Goal: Find specific page/section: Find specific page/section

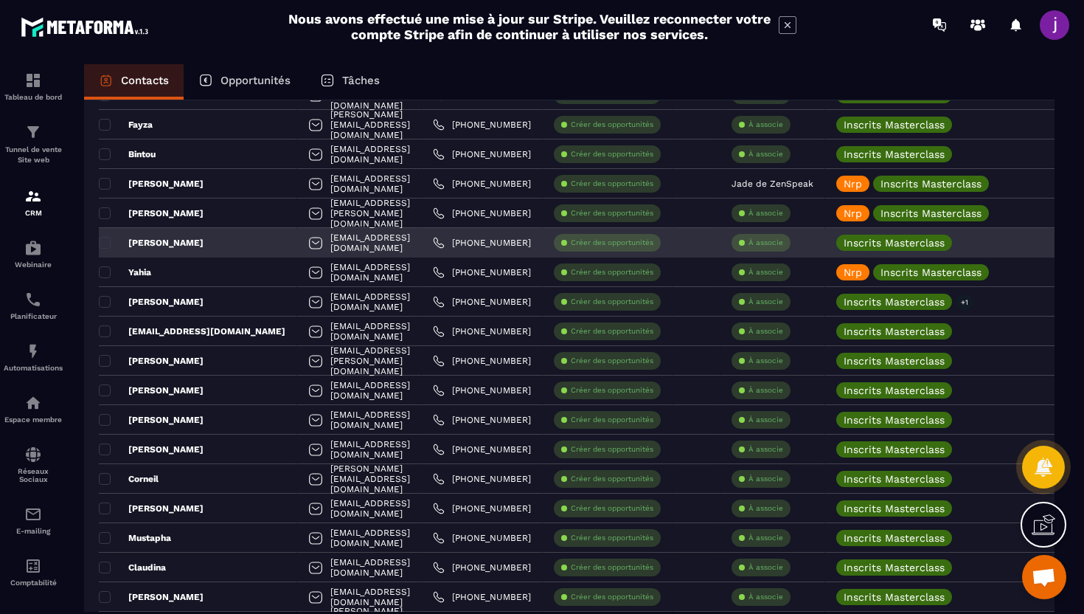
scroll to position [2449, 0]
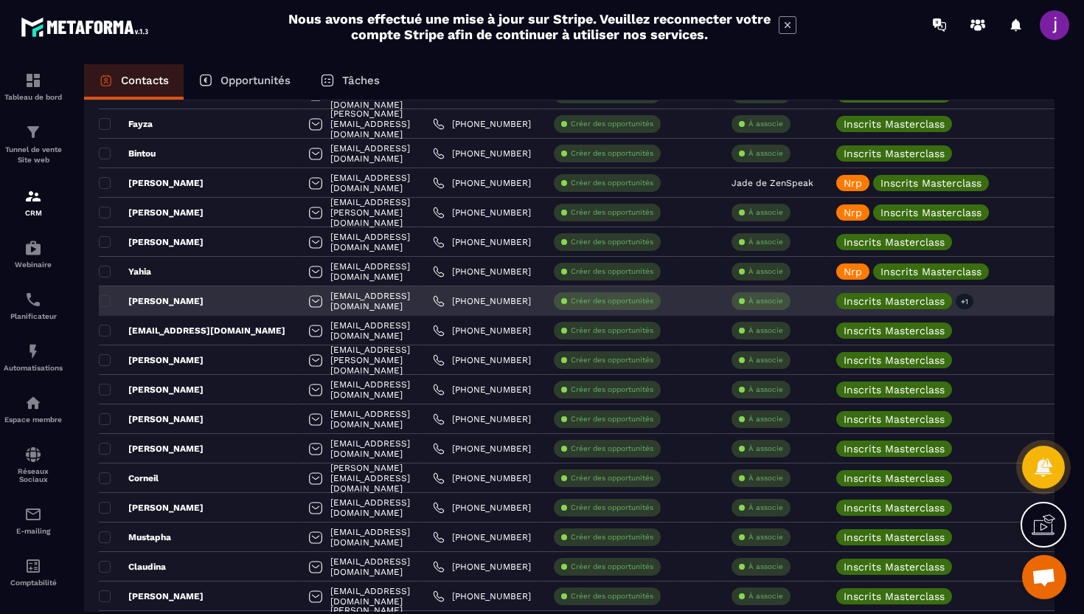
click at [772, 309] on div "À associe" at bounding box center [773, 301] width 105 height 30
click at [985, 300] on div "Inscrits Masterclass +1" at bounding box center [912, 301] width 150 height 16
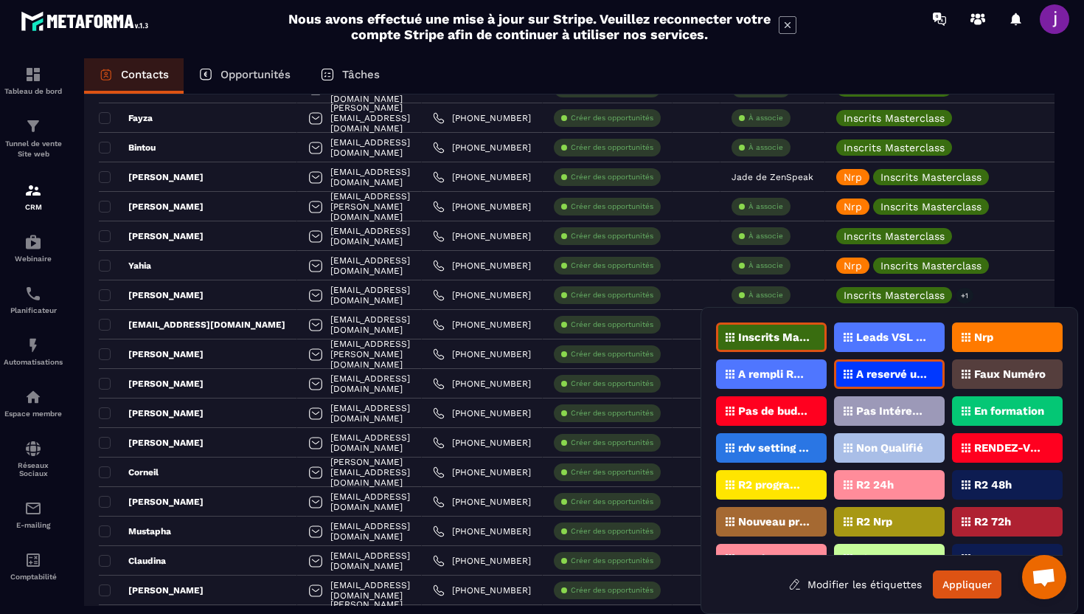
click at [992, 333] on p "Nrp" at bounding box center [983, 337] width 19 height 10
click at [991, 340] on p "Nrp" at bounding box center [983, 337] width 19 height 10
click at [960, 592] on button "Appliquer" at bounding box center [967, 584] width 69 height 28
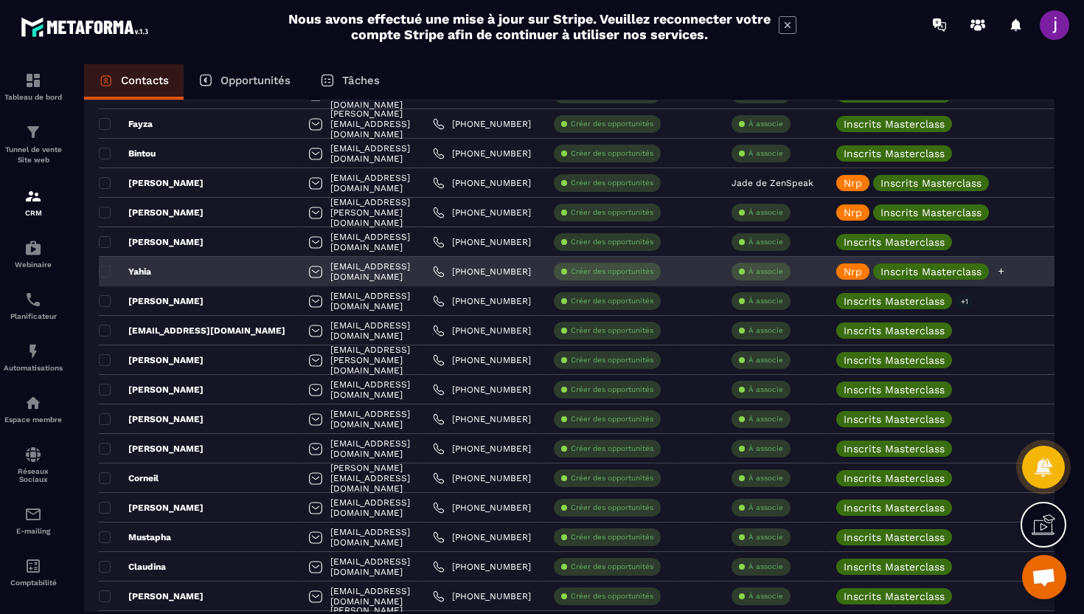
scroll to position [0, 0]
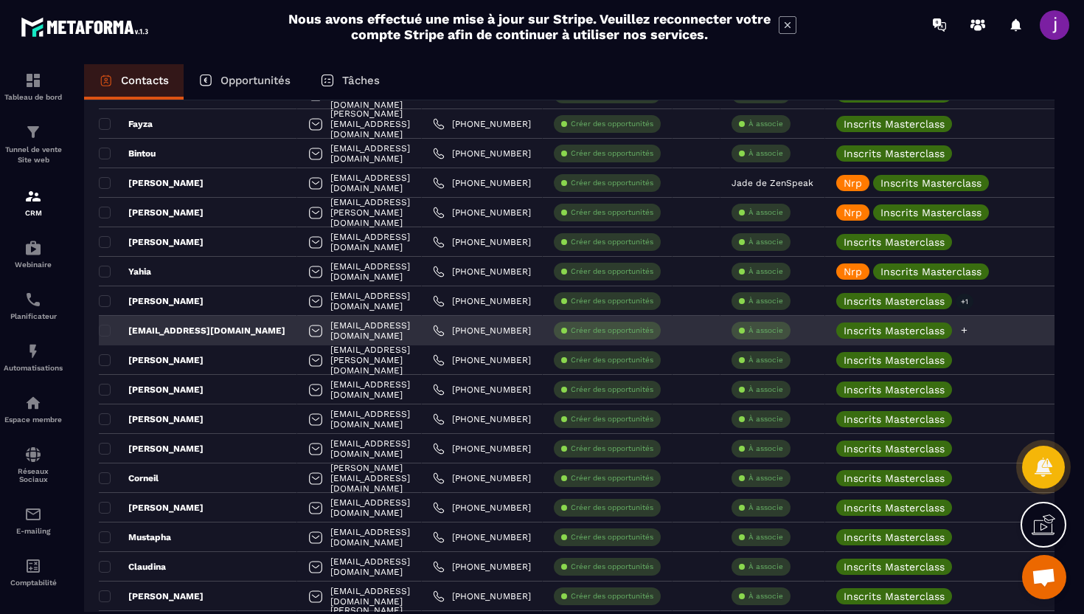
click at [969, 332] on icon at bounding box center [965, 330] width 10 height 10
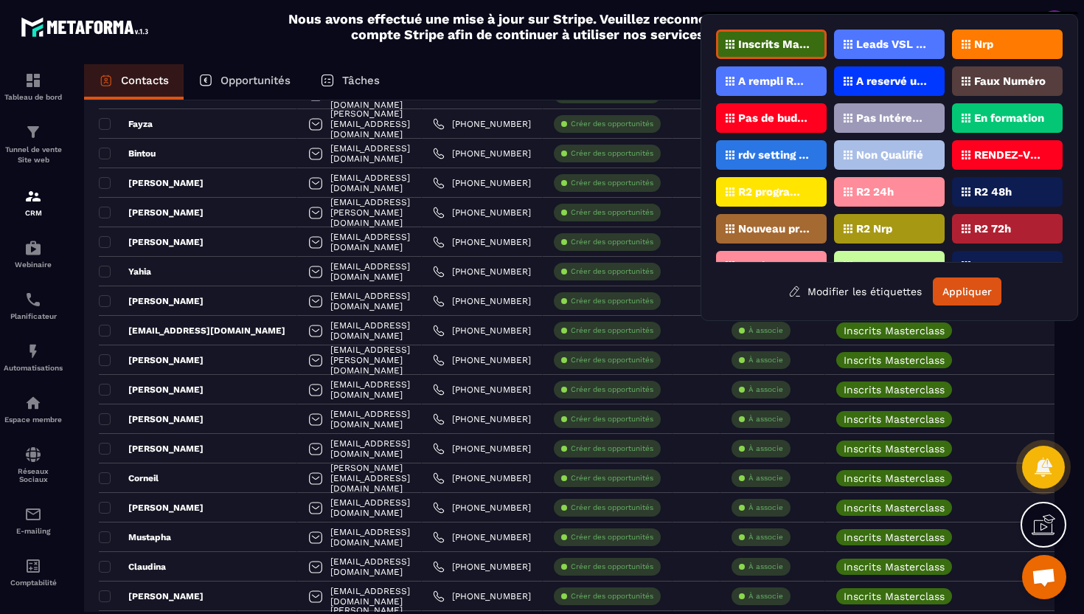
click at [1011, 54] on div "Nrp" at bounding box center [1007, 45] width 111 height 30
click at [973, 285] on button "Appliquer" at bounding box center [967, 291] width 69 height 28
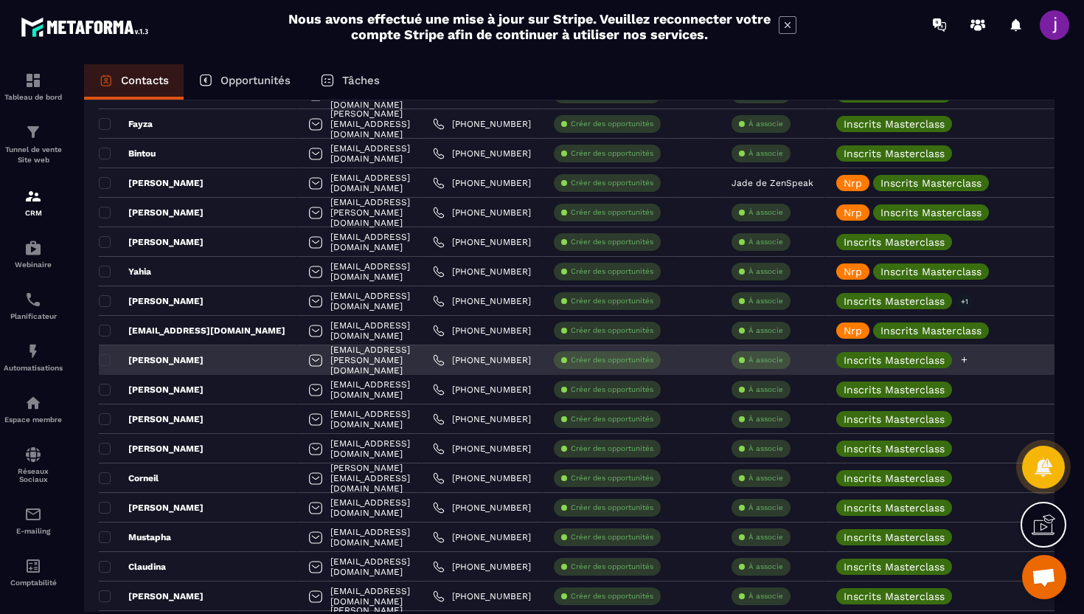
click at [975, 369] on div "Inscrits Masterclass" at bounding box center [976, 360] width 302 height 30
click at [969, 365] on div at bounding box center [965, 360] width 10 height 16
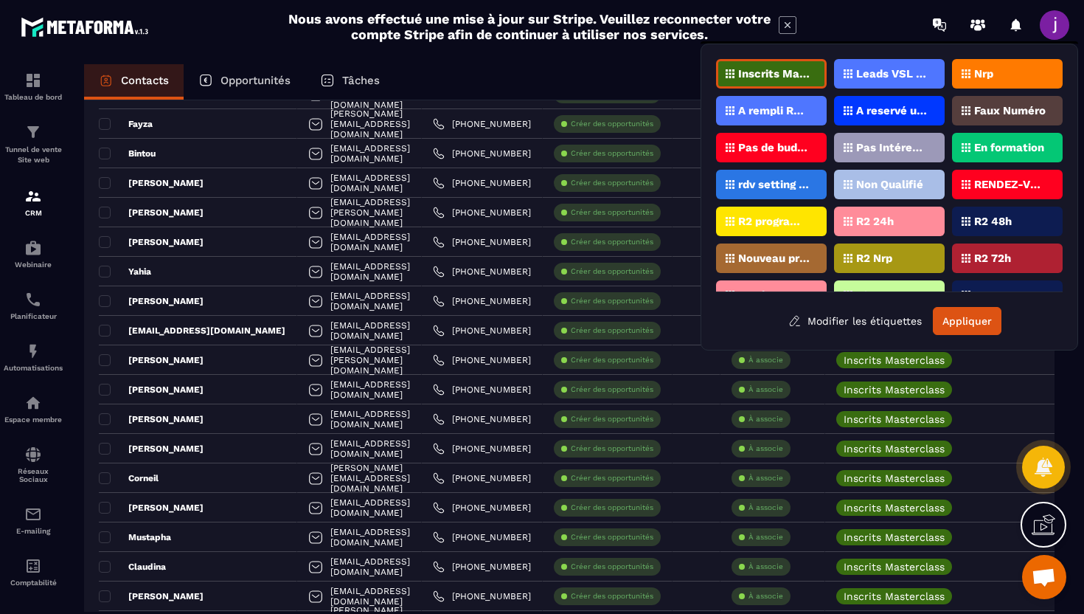
click at [1021, 76] on div "Nrp" at bounding box center [1007, 74] width 111 height 30
click at [974, 314] on button "Appliquer" at bounding box center [967, 321] width 69 height 28
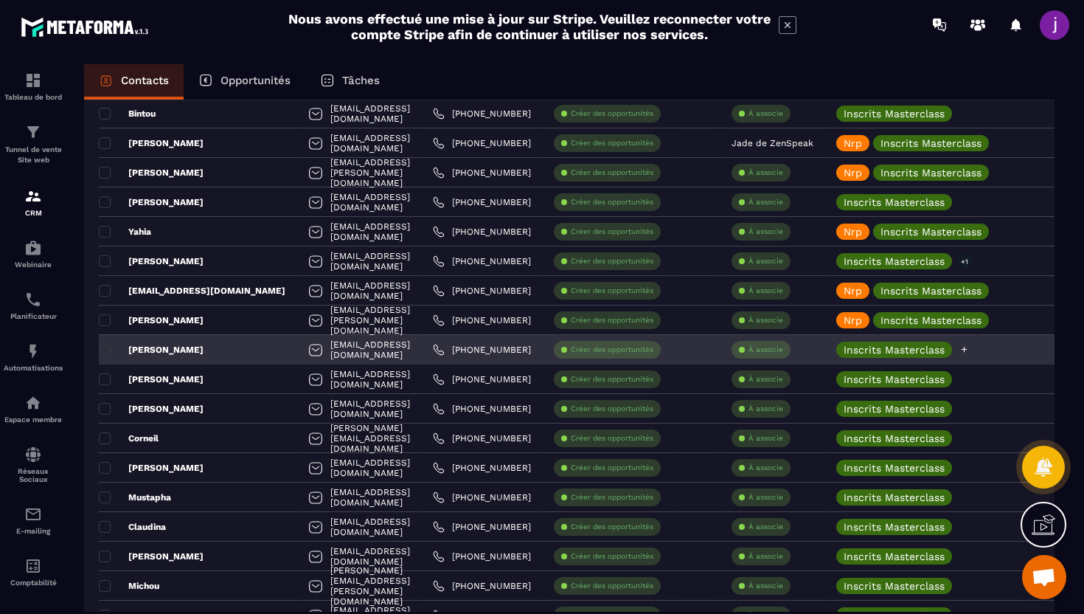
scroll to position [2490, 0]
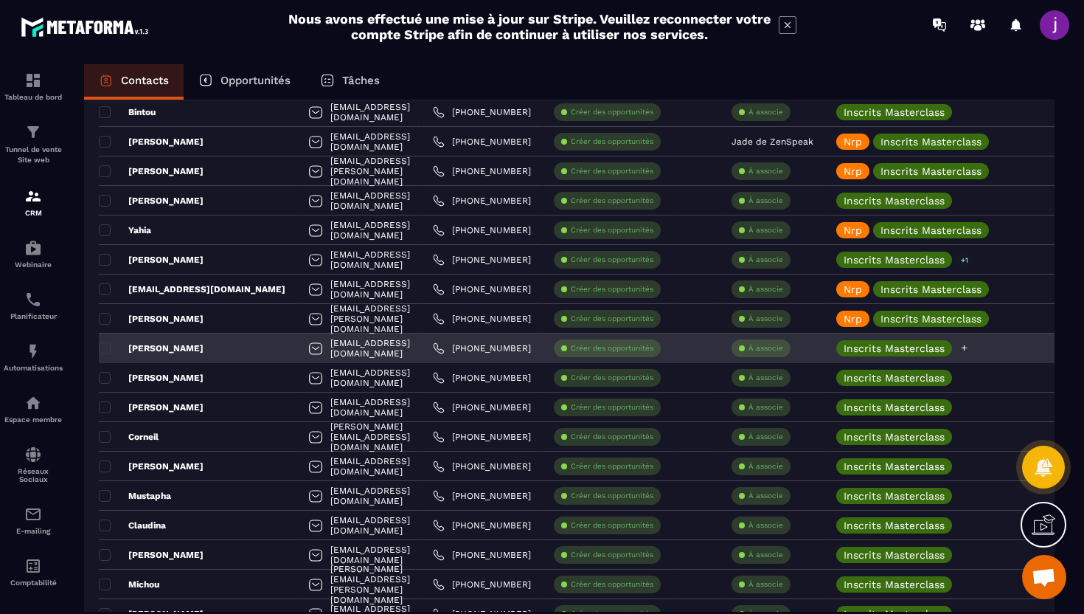
click at [969, 352] on icon at bounding box center [965, 348] width 10 height 10
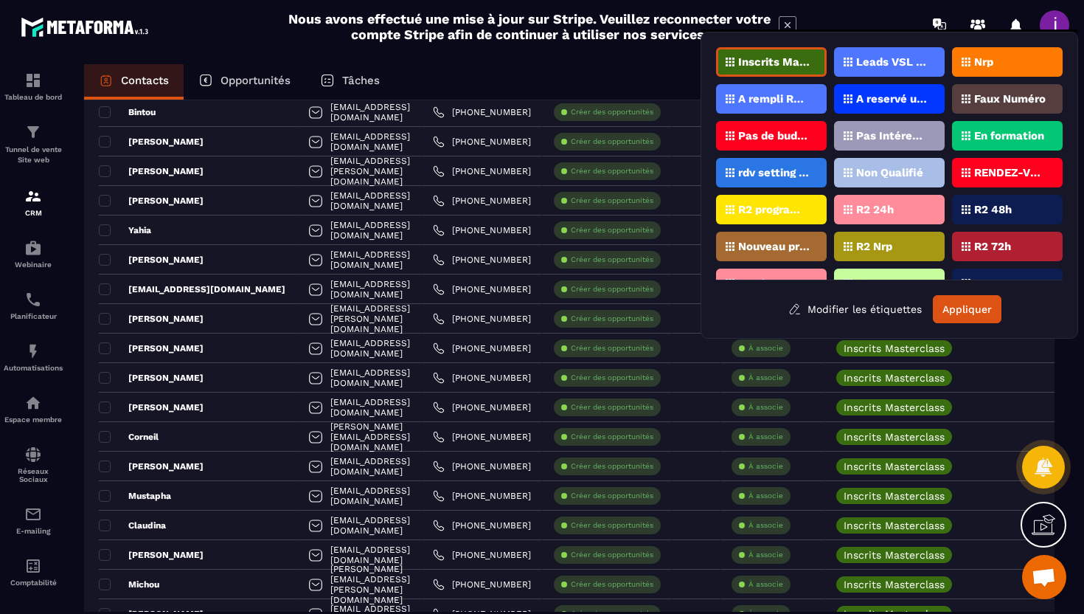
click at [1033, 47] on div "Nrp" at bounding box center [1007, 62] width 111 height 30
click at [952, 301] on button "Appliquer" at bounding box center [967, 309] width 69 height 28
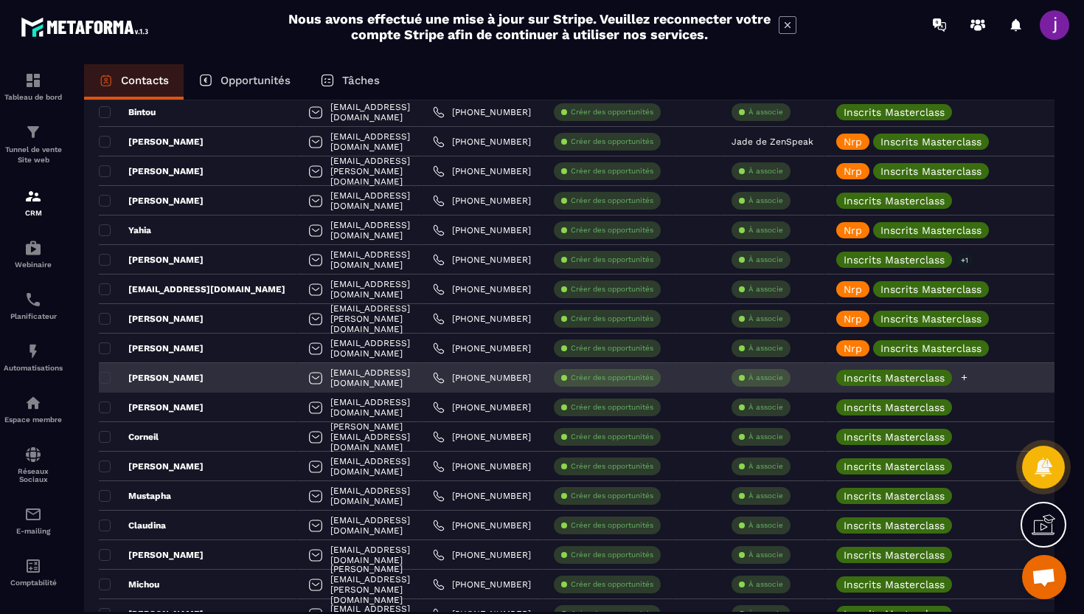
click at [969, 379] on icon at bounding box center [965, 378] width 10 height 10
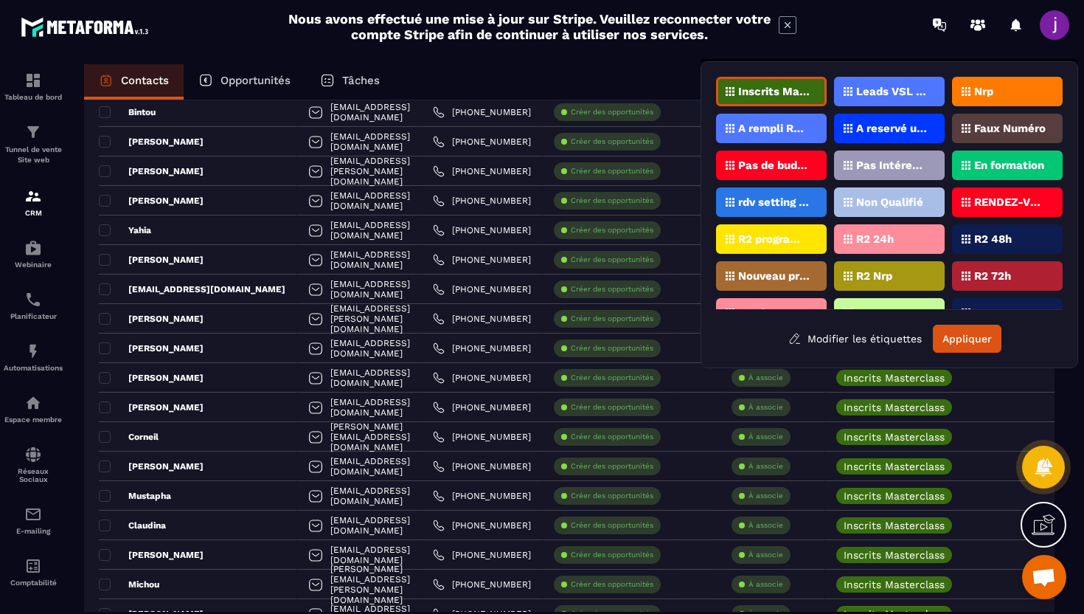
click at [1022, 100] on div "Nrp" at bounding box center [1007, 92] width 111 height 30
click at [963, 333] on button "Appliquer" at bounding box center [967, 339] width 69 height 28
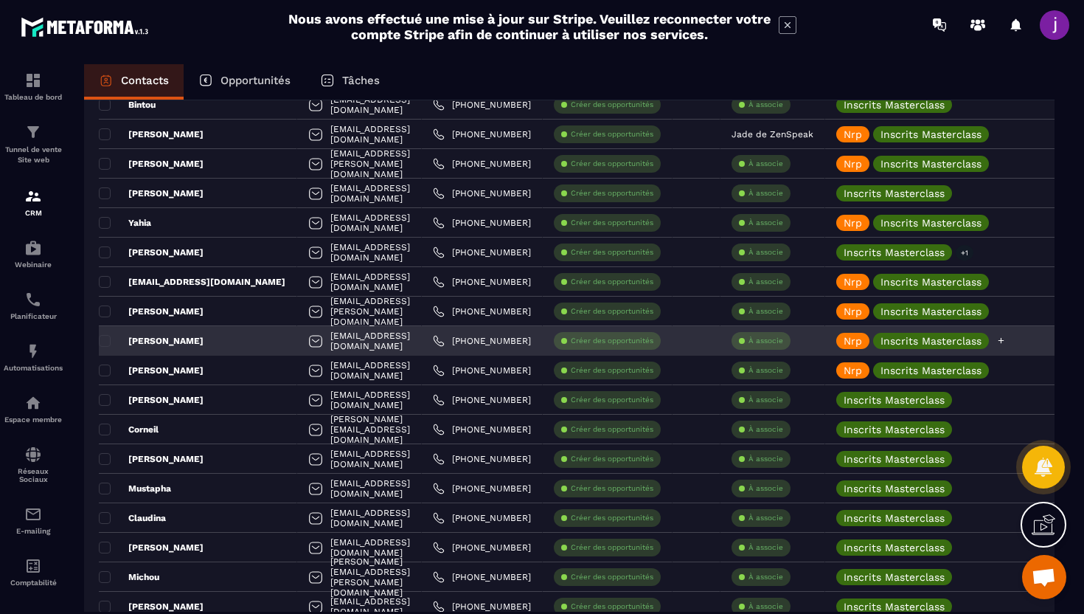
scroll to position [2554, 0]
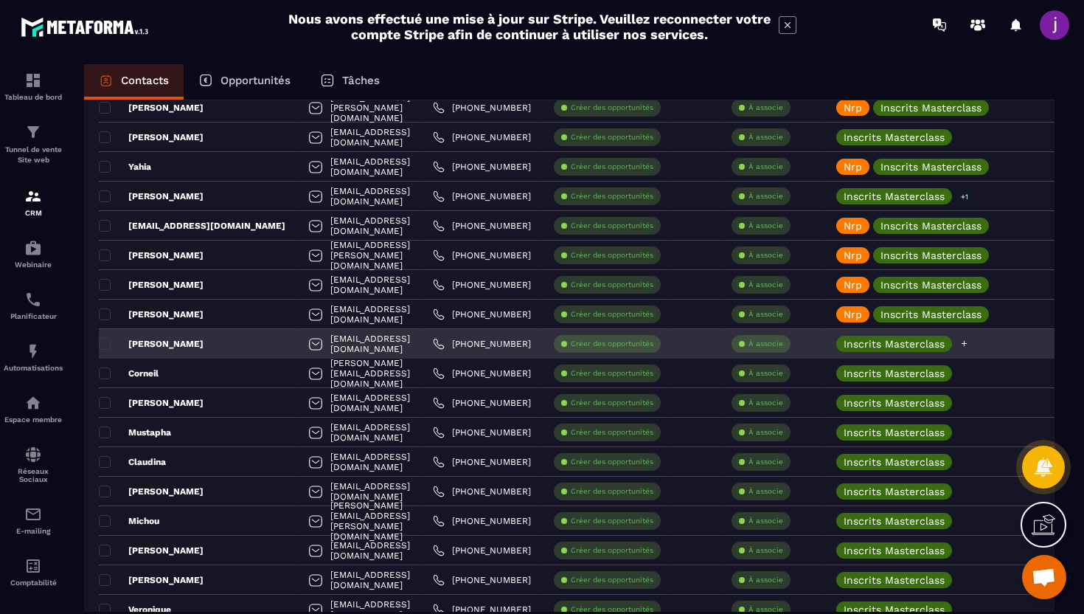
click at [969, 344] on icon at bounding box center [965, 344] width 10 height 10
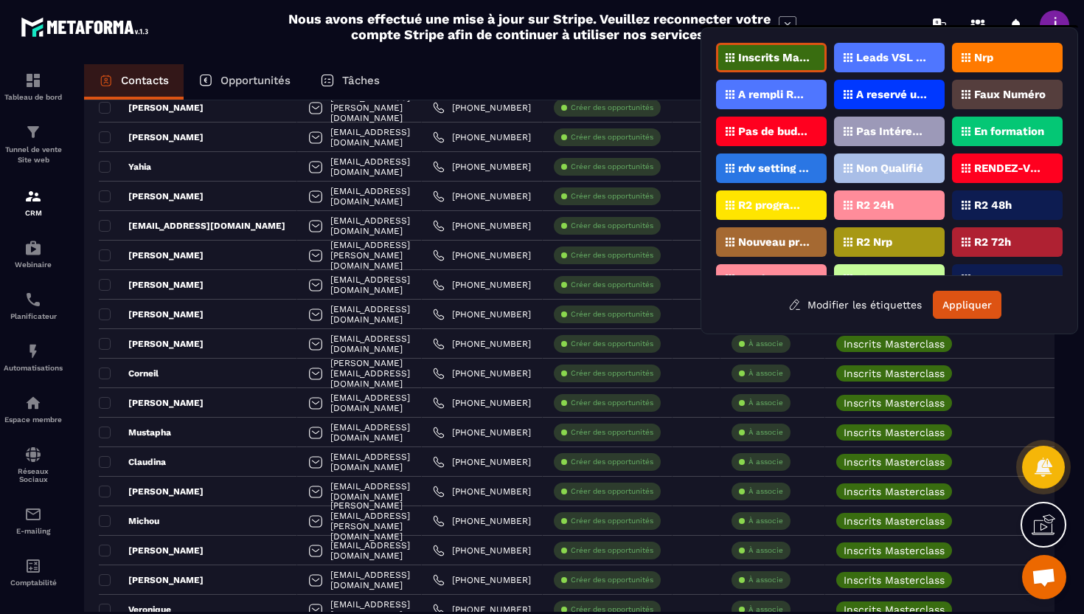
click at [984, 72] on div "Inscrits Masterclass Leads VSL ZENSPEAK Nrp A rempli Rdv Zenspeak A reservé un …" at bounding box center [889, 159] width 347 height 233
click at [1021, 70] on div "Nrp" at bounding box center [1007, 58] width 111 height 30
click at [961, 305] on button "Appliquer" at bounding box center [967, 305] width 69 height 28
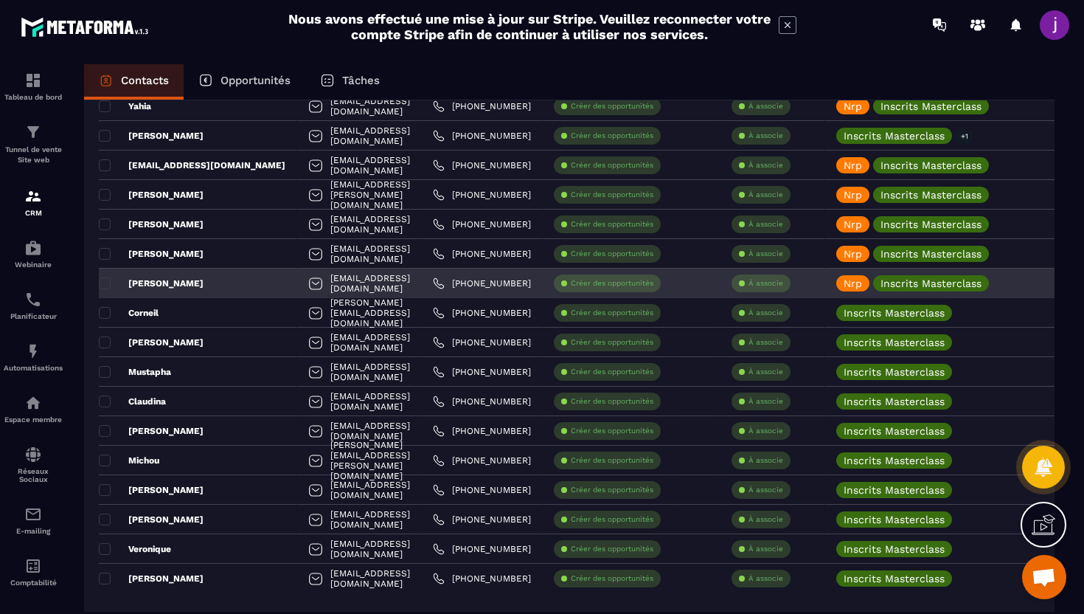
scroll to position [2622, 0]
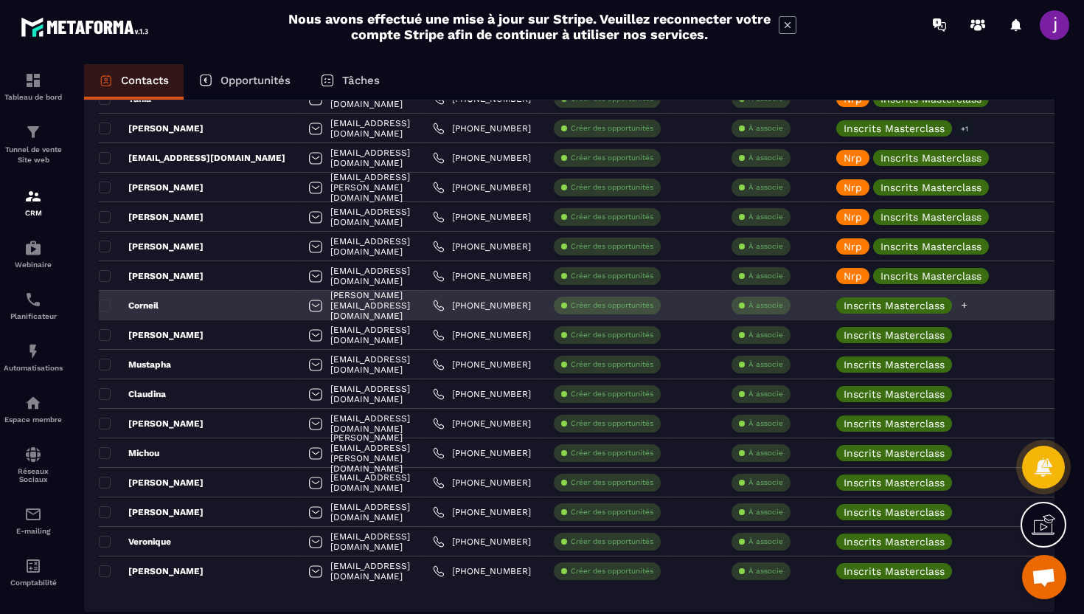
click at [969, 306] on icon at bounding box center [965, 305] width 10 height 10
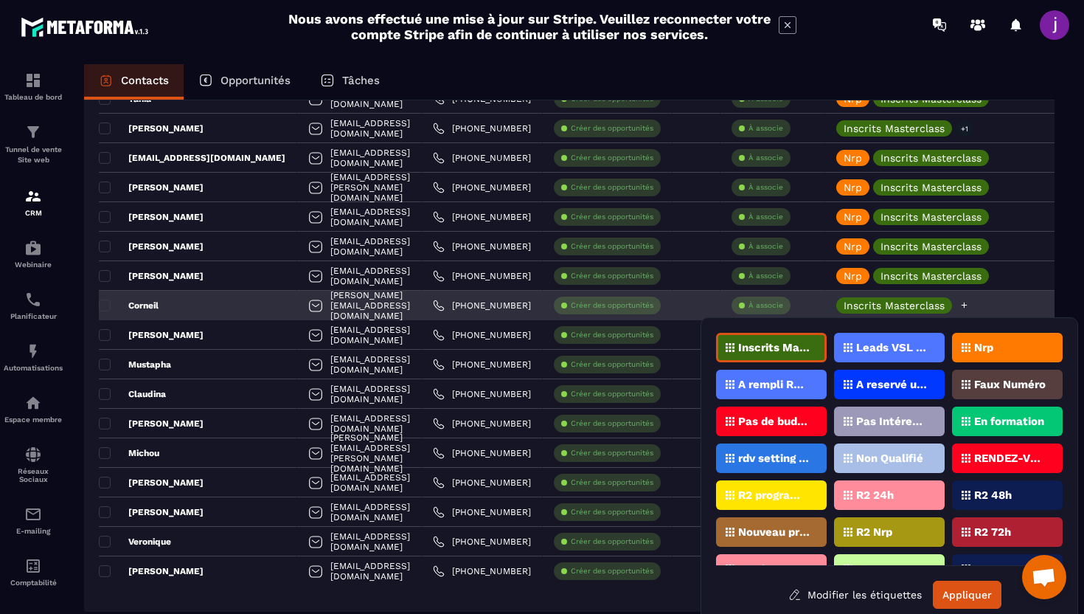
scroll to position [10, 0]
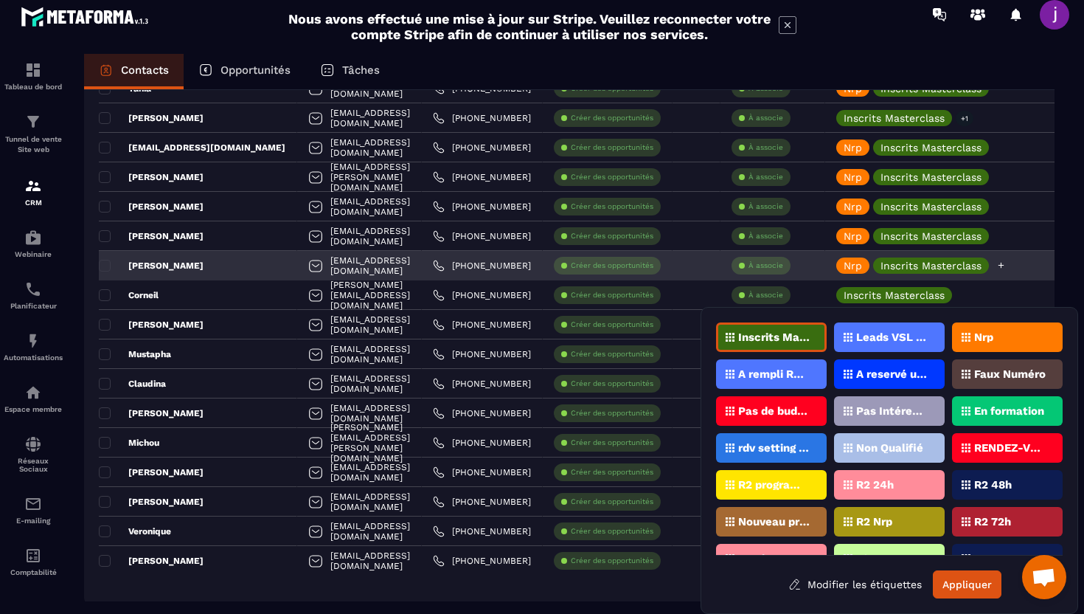
click at [1021, 269] on div "Nrp Inscrits Masterclass" at bounding box center [976, 266] width 302 height 30
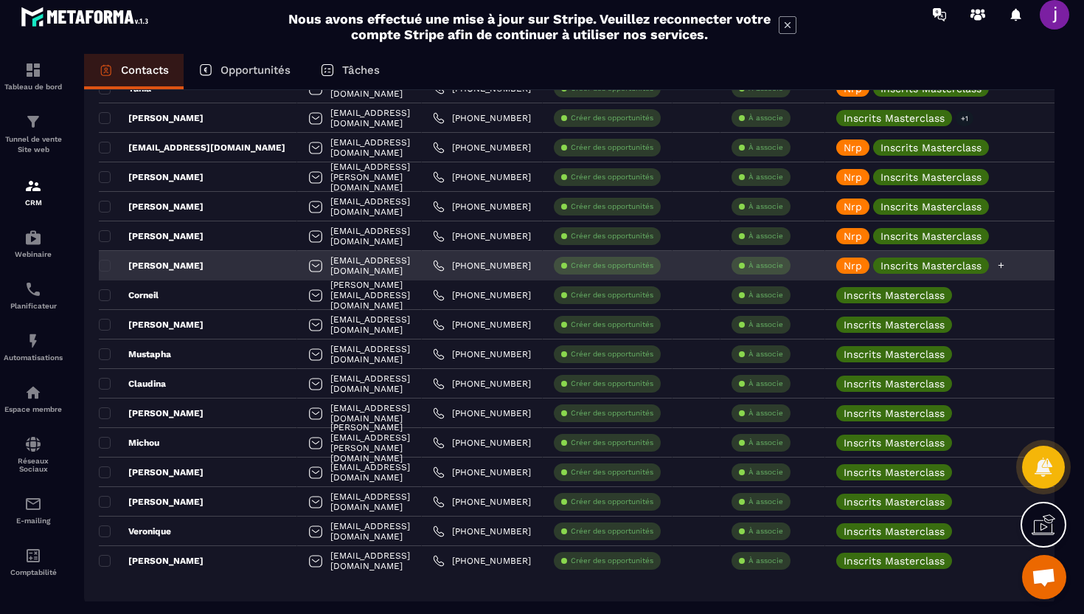
scroll to position [0, 0]
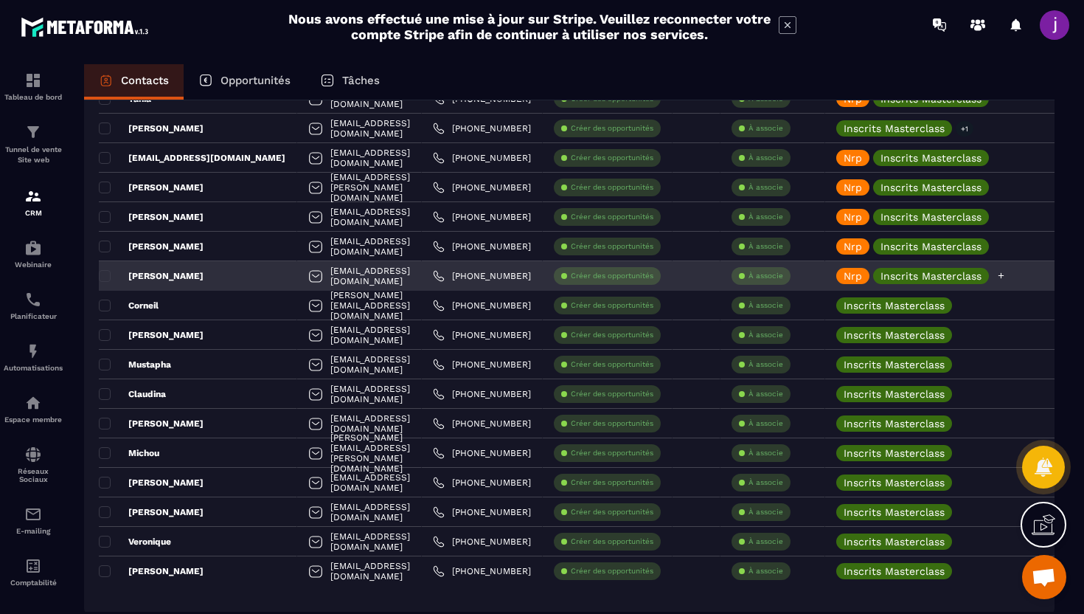
click at [1006, 276] on icon at bounding box center [1002, 276] width 10 height 10
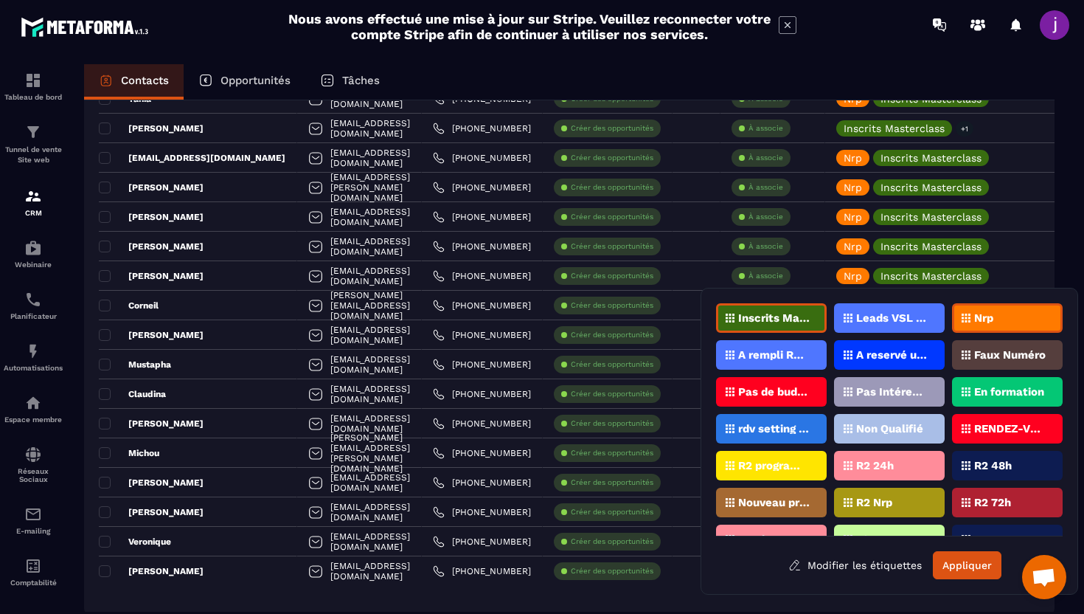
click at [1009, 315] on div "Nrp" at bounding box center [1007, 318] width 111 height 30
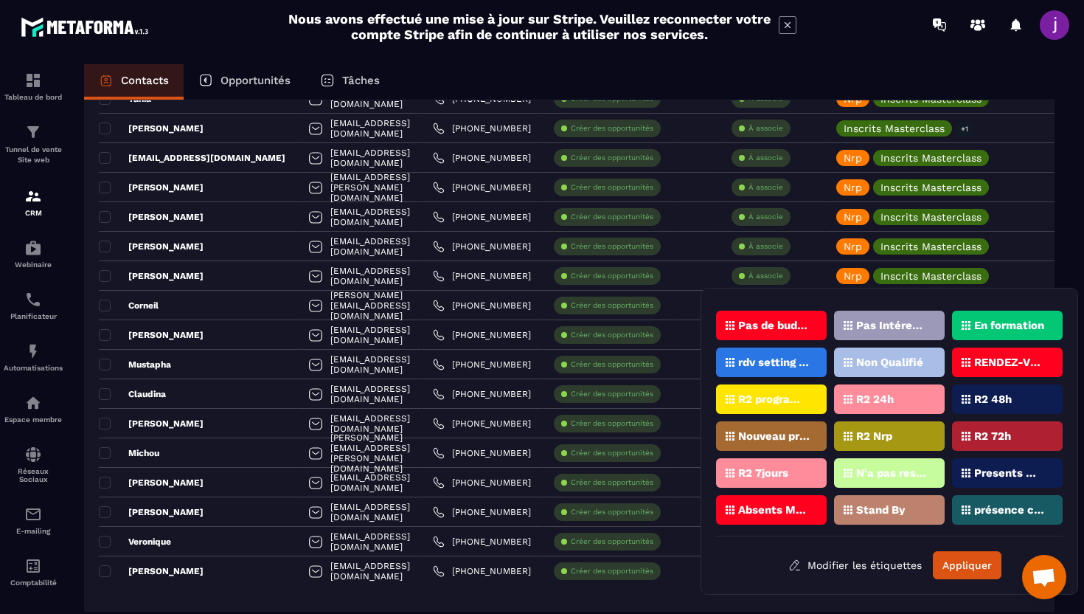
click at [992, 514] on p "présence confirmée" at bounding box center [1010, 510] width 72 height 10
click at [970, 567] on button "Appliquer" at bounding box center [967, 565] width 69 height 28
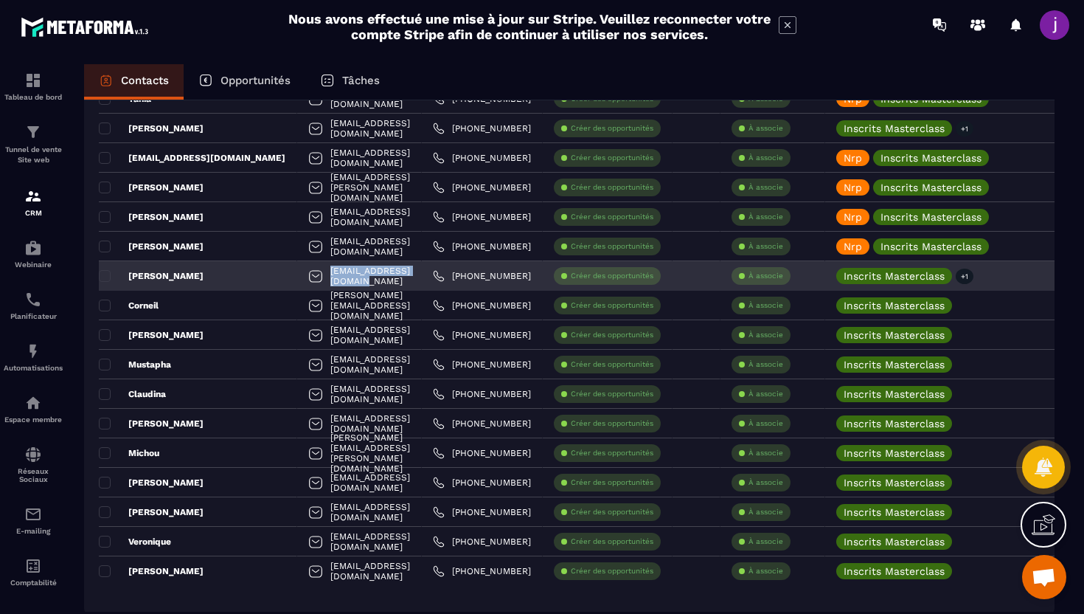
drag, startPoint x: 381, startPoint y: 274, endPoint x: 271, endPoint y: 278, distance: 110.0
click at [297, 278] on div "claravente67@gmail.com" at bounding box center [359, 276] width 125 height 30
copy p "claravente67@gmail.com"
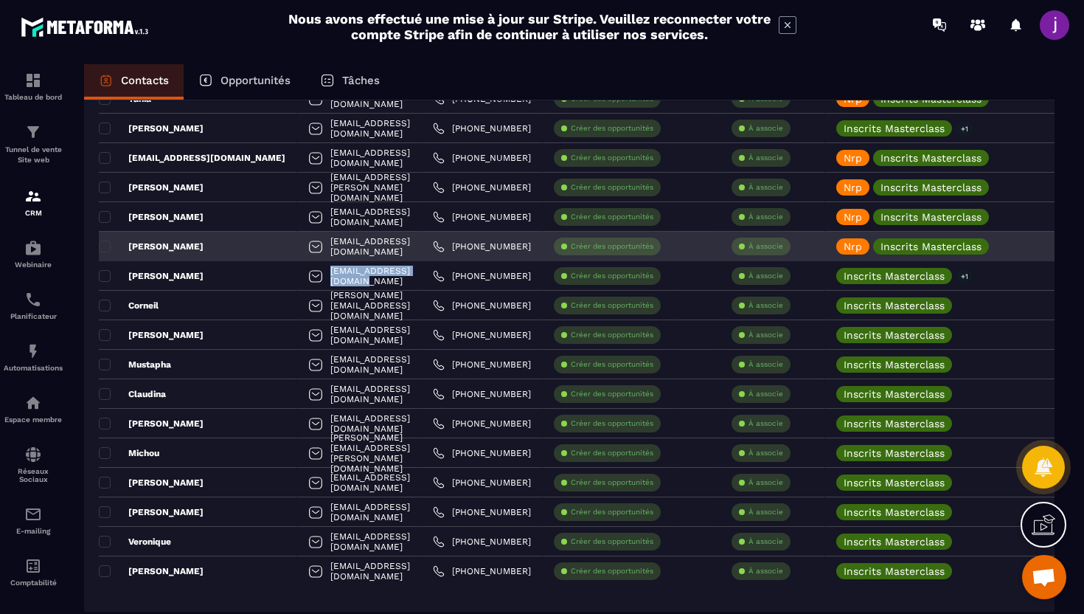
scroll to position [2662, 0]
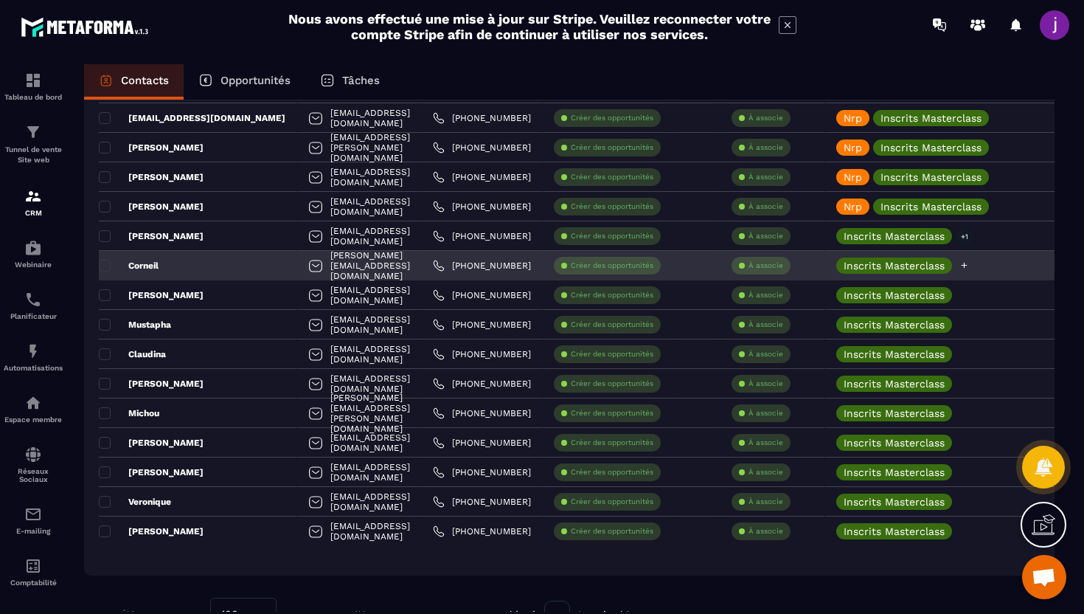
click at [969, 268] on icon at bounding box center [965, 265] width 10 height 10
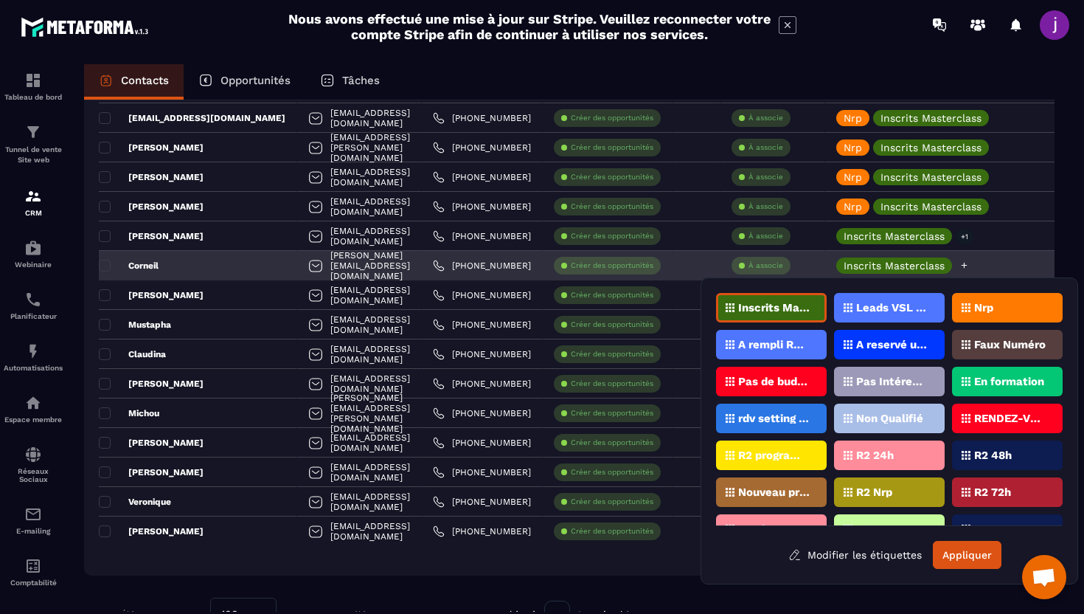
click at [998, 271] on div "Inscrits Masterclass" at bounding box center [976, 266] width 302 height 30
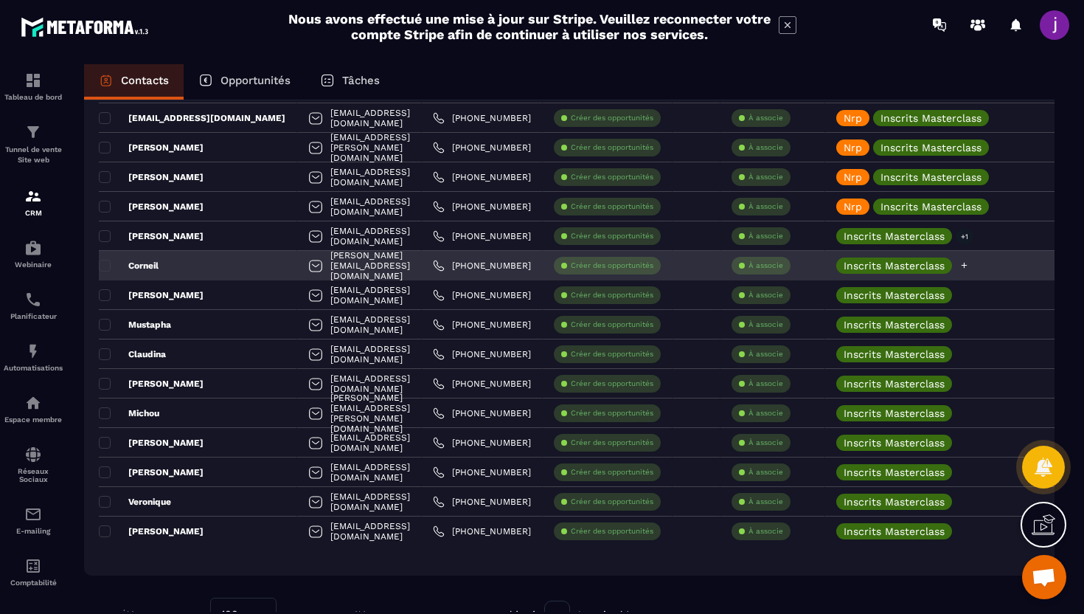
click at [969, 270] on div at bounding box center [965, 265] width 10 height 16
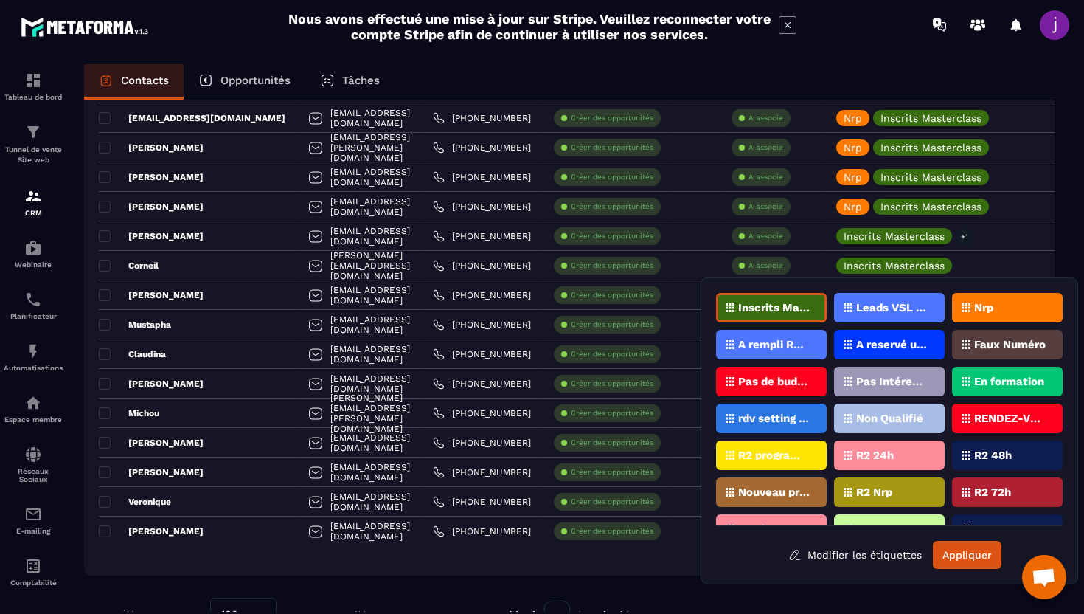
click at [983, 319] on div "Nrp" at bounding box center [1007, 308] width 111 height 30
click at [962, 550] on button "Appliquer" at bounding box center [967, 555] width 69 height 28
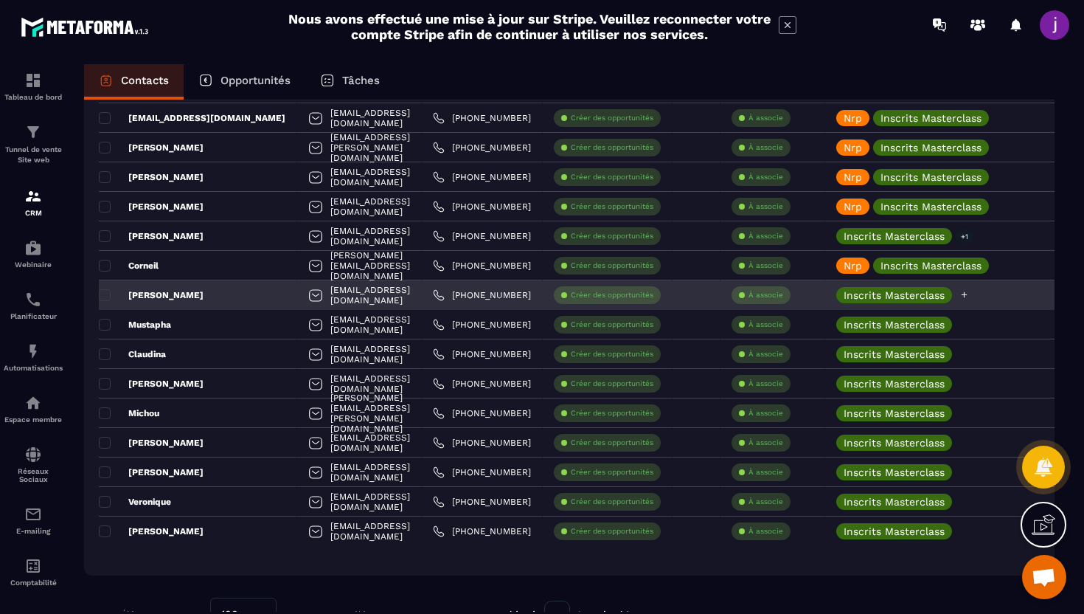
click at [968, 294] on icon at bounding box center [965, 295] width 6 height 6
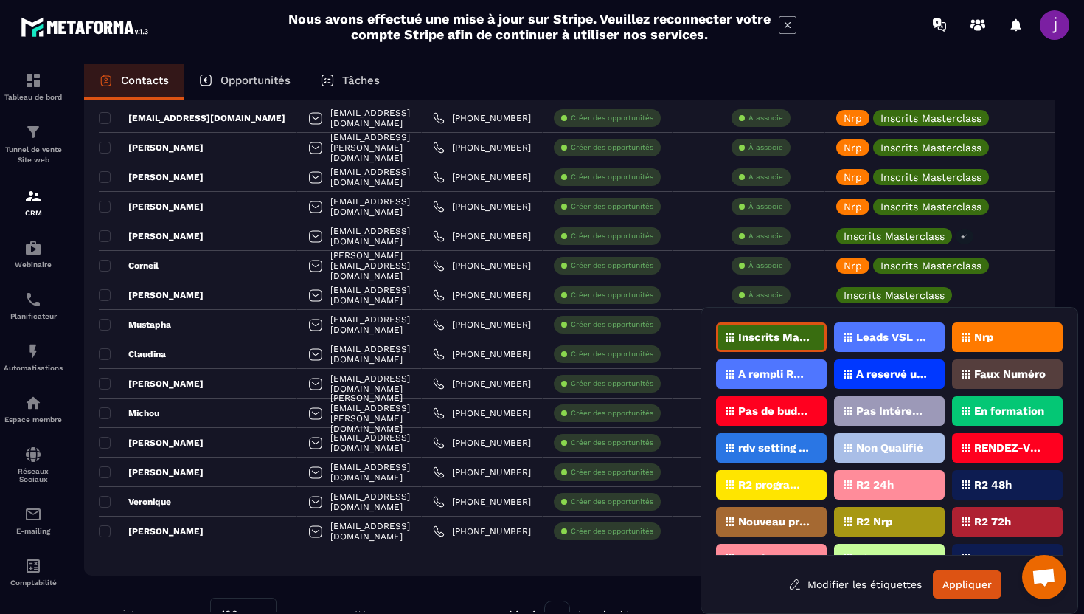
click at [991, 333] on p "Nrp" at bounding box center [983, 337] width 19 height 10
click at [974, 595] on button "Appliquer" at bounding box center [967, 584] width 69 height 28
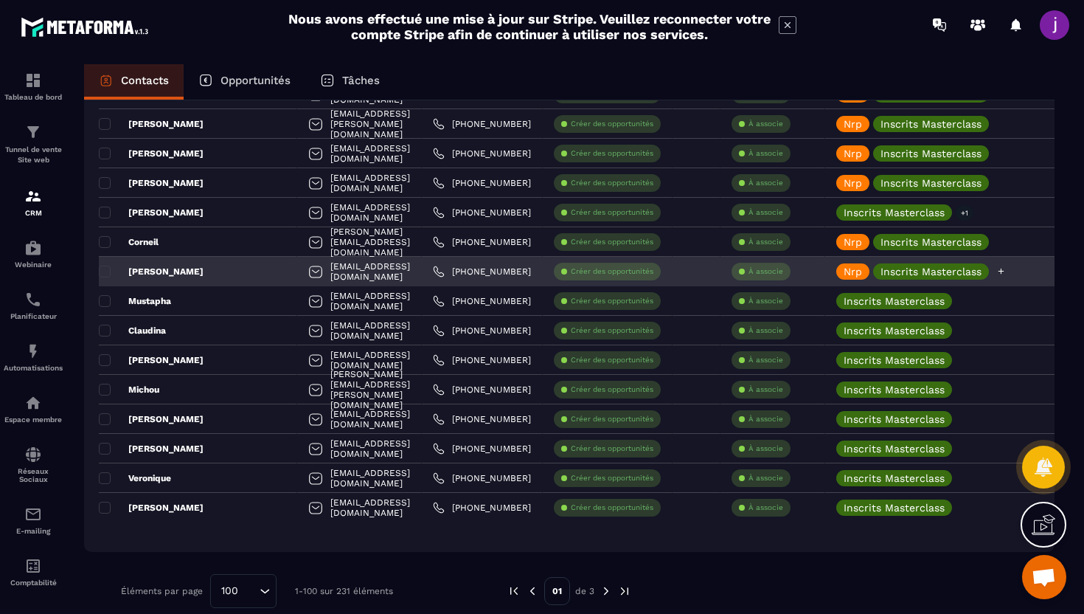
scroll to position [2694, 0]
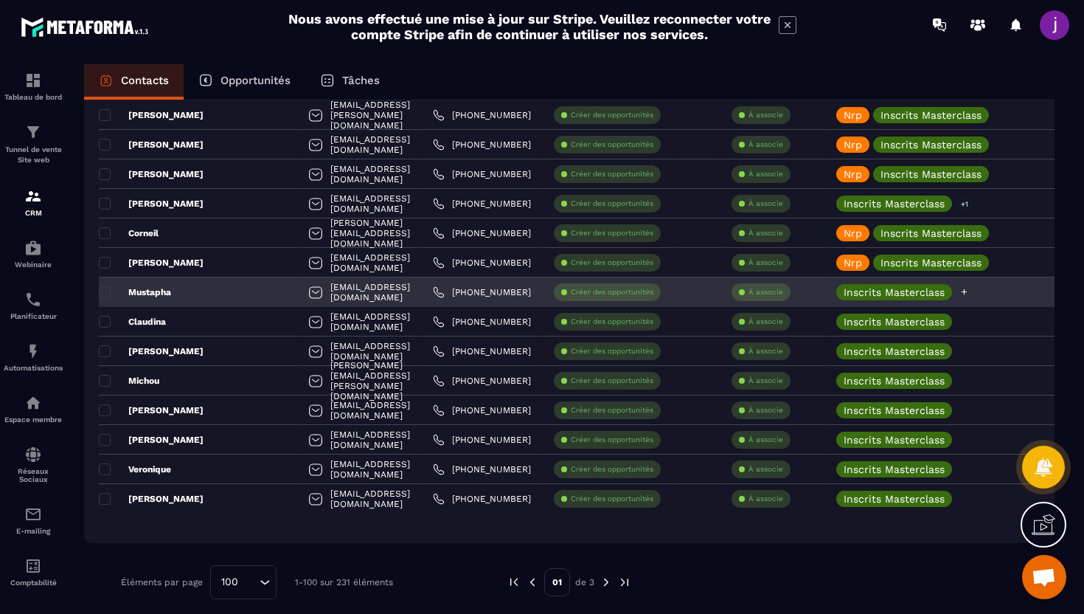
click at [969, 293] on icon at bounding box center [965, 292] width 10 height 10
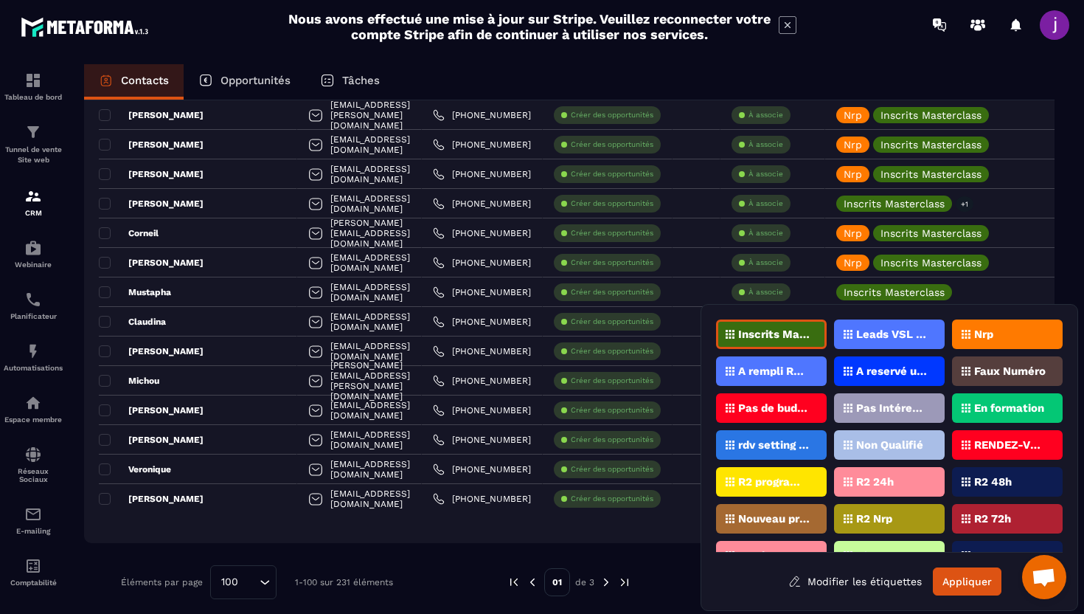
click at [1000, 333] on div "Nrp" at bounding box center [1007, 334] width 111 height 30
click at [969, 583] on button "Appliquer" at bounding box center [967, 581] width 69 height 28
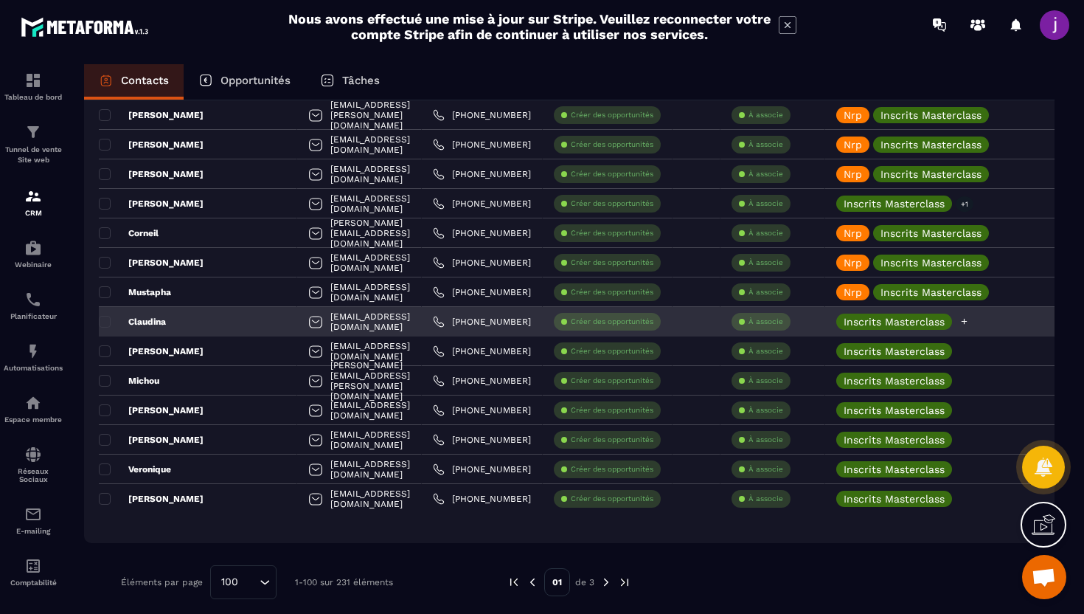
click at [969, 321] on icon at bounding box center [965, 321] width 10 height 10
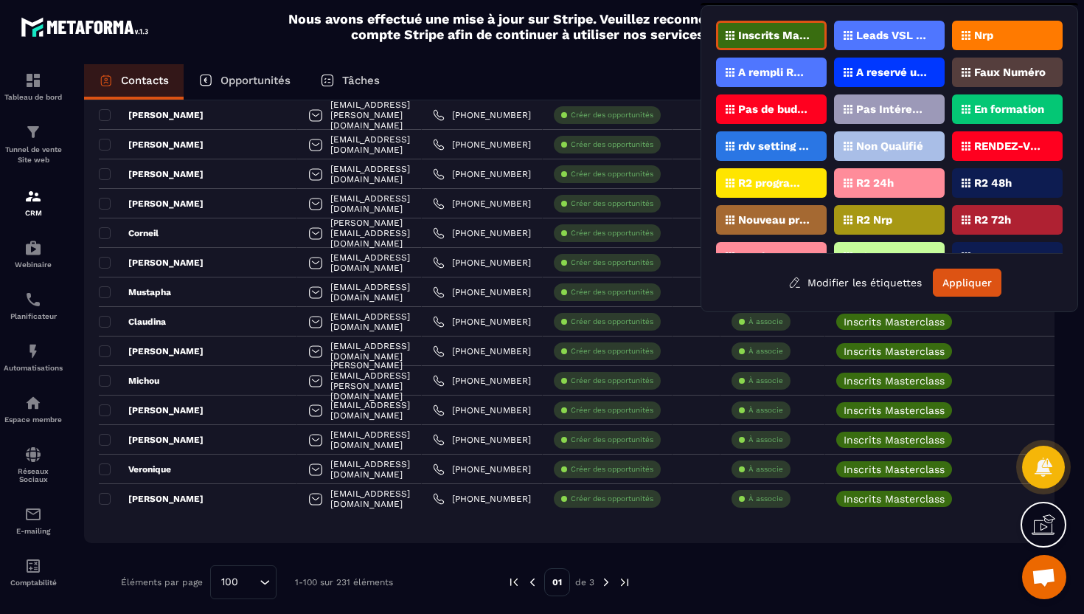
click at [1021, 44] on div "Nrp" at bounding box center [1007, 36] width 111 height 30
click at [985, 281] on button "Appliquer" at bounding box center [967, 283] width 69 height 28
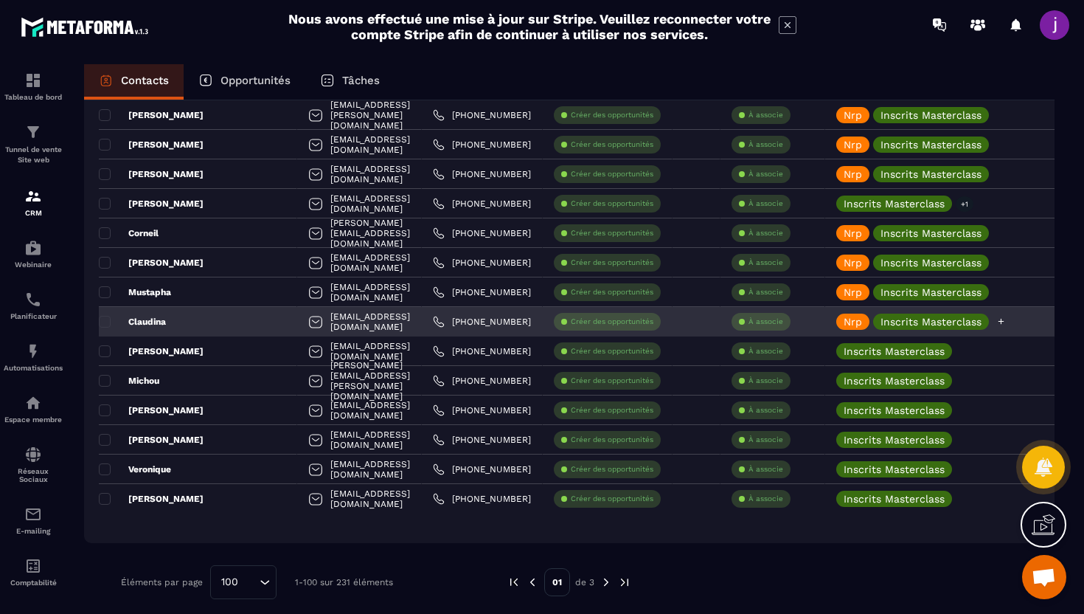
scroll to position [2704, 0]
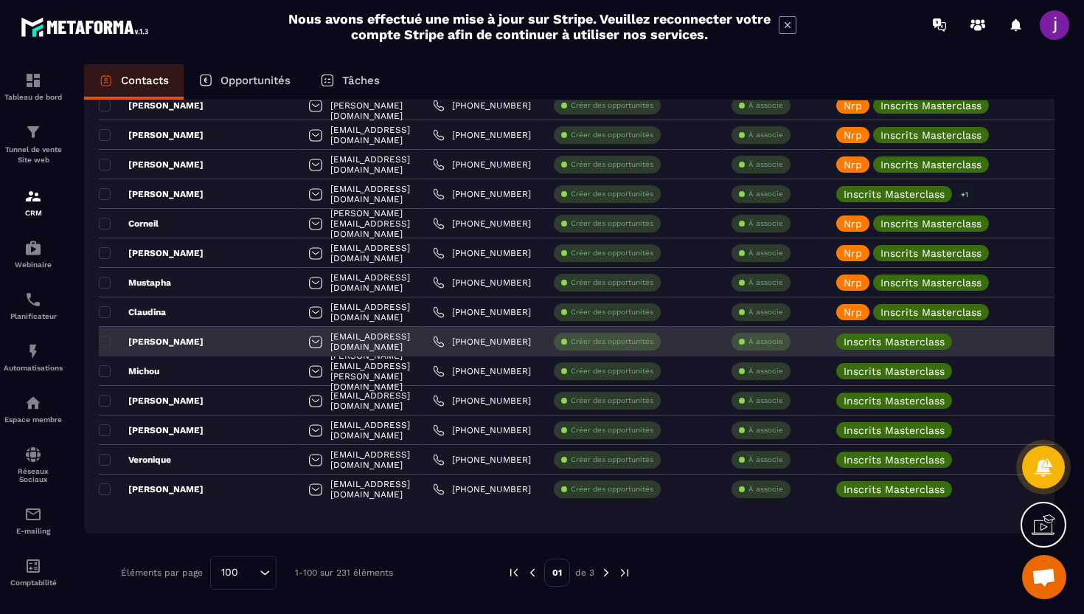
click at [234, 338] on div "Ferdinand" at bounding box center [198, 342] width 198 height 30
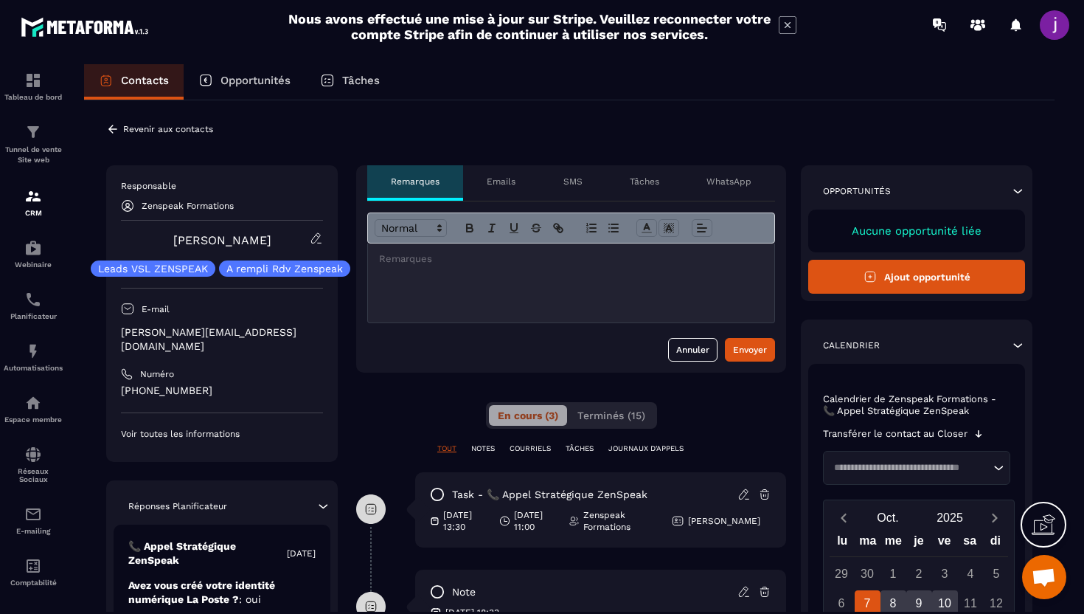
click at [111, 124] on icon at bounding box center [112, 128] width 13 height 13
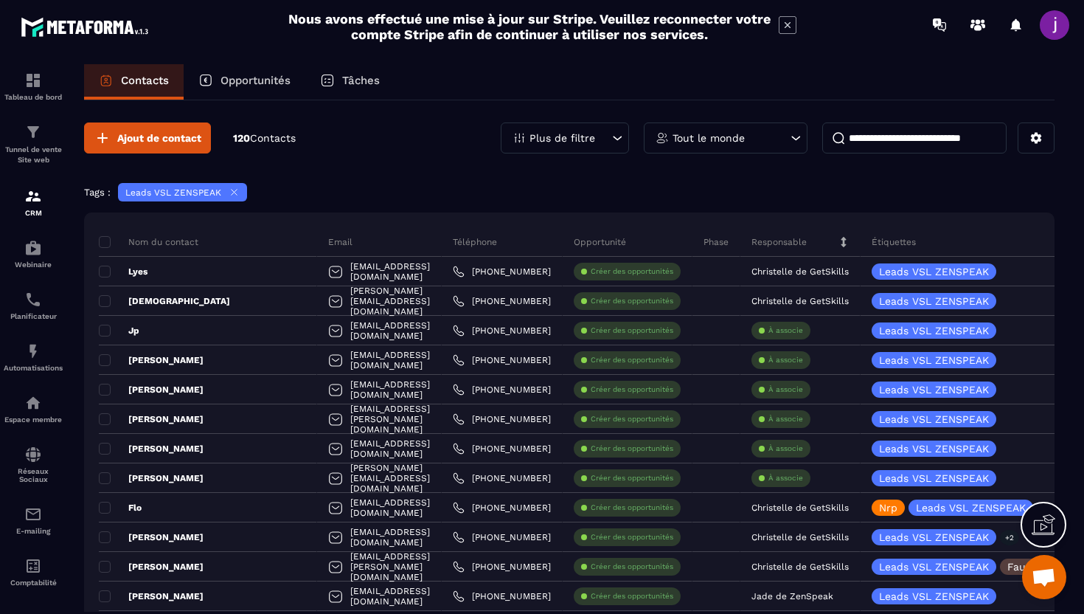
click at [865, 133] on input at bounding box center [914, 137] width 184 height 31
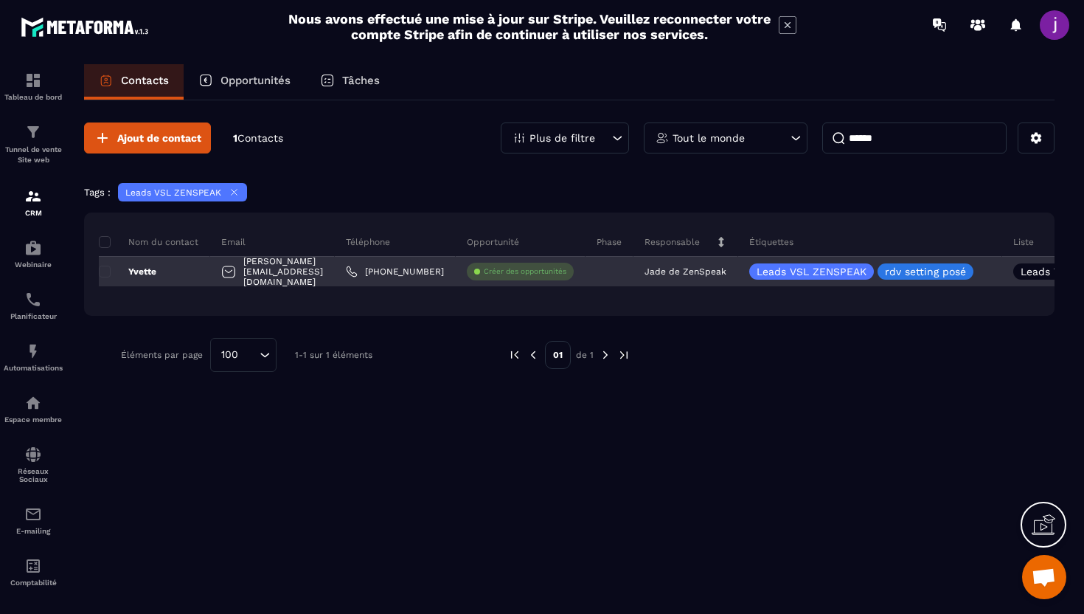
type input "******"
click at [167, 278] on div "Yvette" at bounding box center [154, 272] width 111 height 30
